Goal: Transaction & Acquisition: Book appointment/travel/reservation

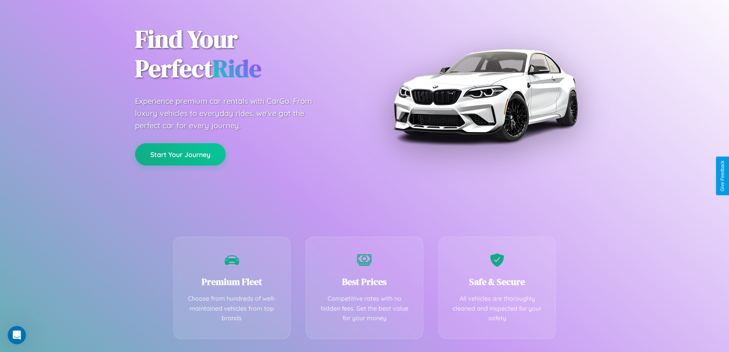
scroll to position [151, 0]
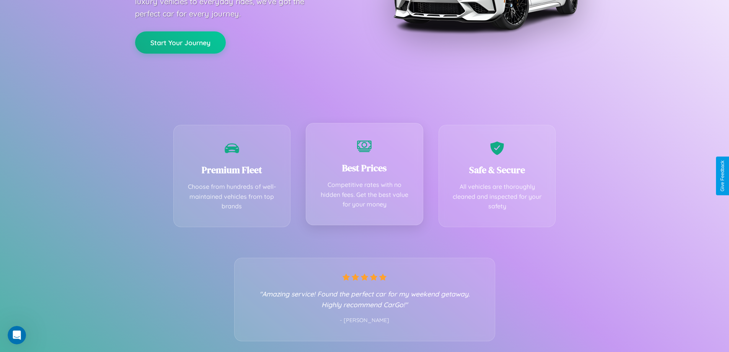
click at [364, 176] on div "Best Prices Competitive rates with no hidden fees. Get the best value for your …" at bounding box center [364, 174] width 117 height 102
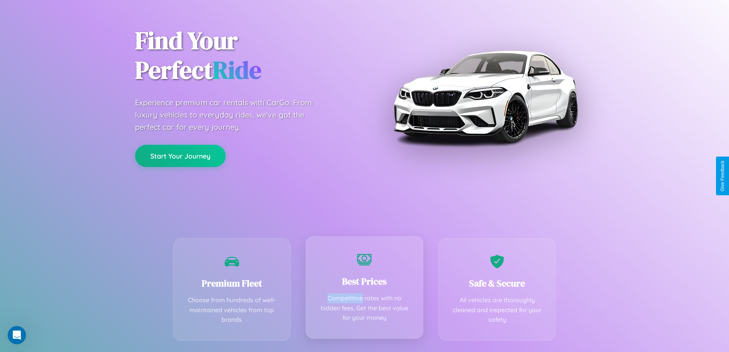
scroll to position [0, 0]
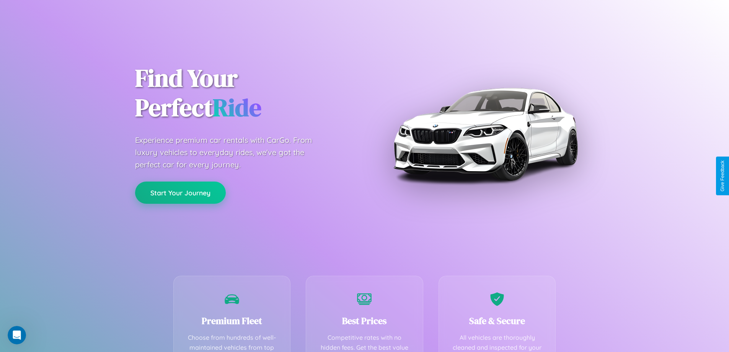
click at [180, 192] on button "Start Your Journey" at bounding box center [180, 192] width 91 height 22
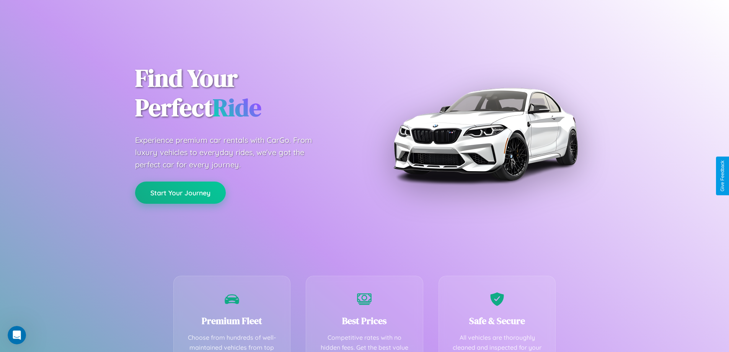
click at [180, 192] on button "Start Your Journey" at bounding box center [180, 192] width 91 height 22
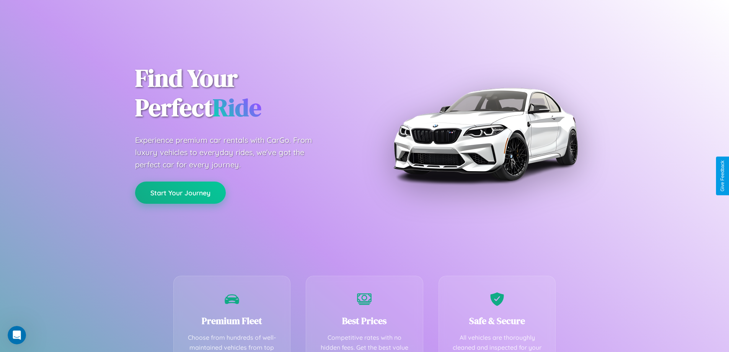
click at [180, 192] on button "Start Your Journey" at bounding box center [180, 192] width 91 height 22
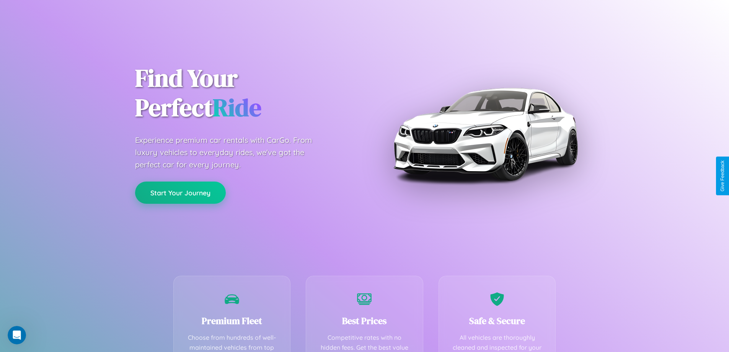
click at [180, 192] on button "Start Your Journey" at bounding box center [180, 192] width 91 height 22
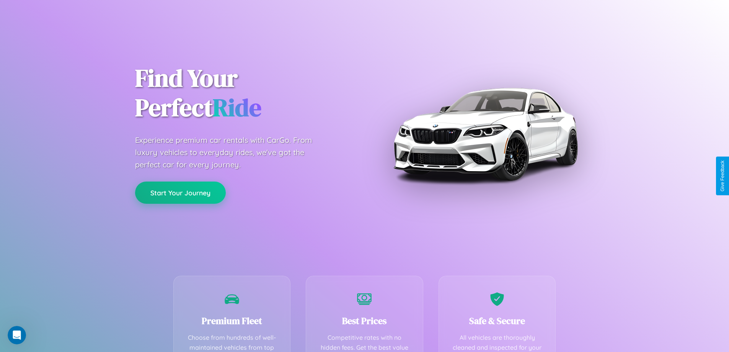
click at [180, 192] on button "Start Your Journey" at bounding box center [180, 192] width 91 height 22
